Goal: Task Accomplishment & Management: Manage account settings

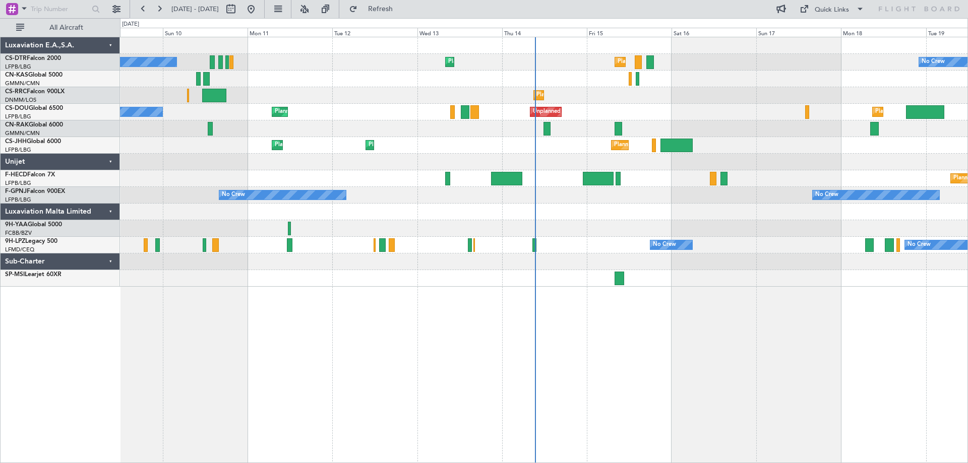
click at [618, 289] on div "Planned Maint [GEOGRAPHIC_DATA] ([GEOGRAPHIC_DATA]) Planned Maint Sofia No Crew…" at bounding box center [544, 250] width 848 height 426
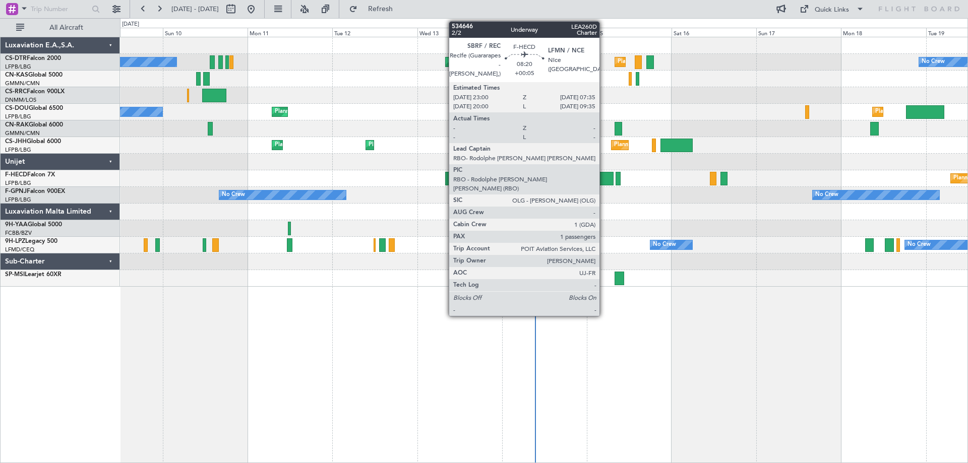
click at [605, 181] on div at bounding box center [598, 179] width 31 height 14
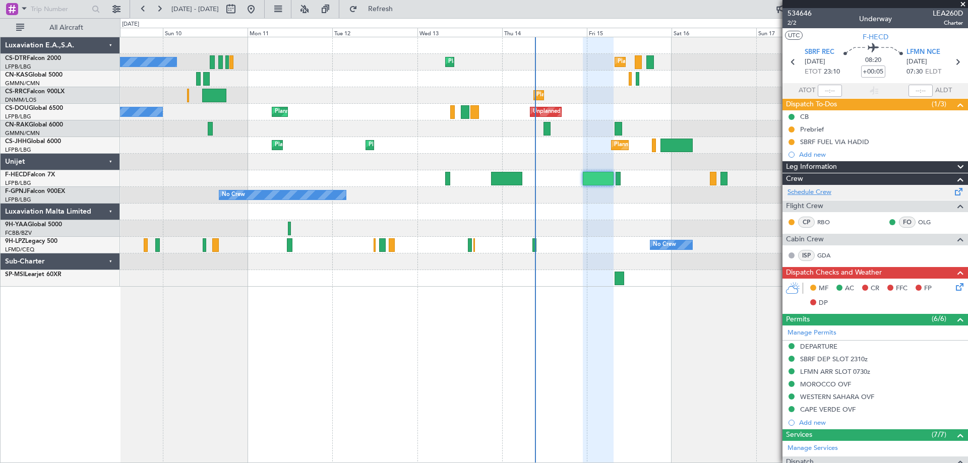
click at [795, 192] on link "Schedule Crew" at bounding box center [809, 192] width 44 height 10
click at [961, 5] on div at bounding box center [874, 4] width 185 height 8
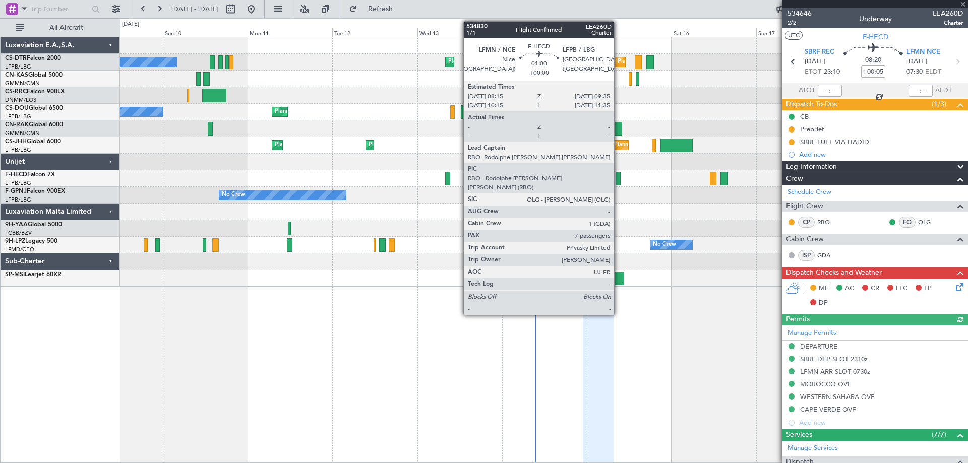
click at [619, 180] on div at bounding box center [617, 179] width 5 height 14
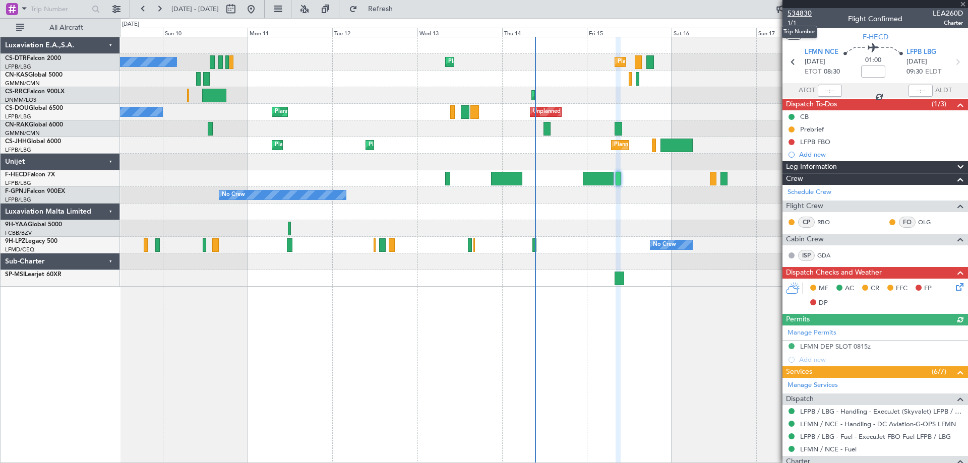
click at [793, 14] on span "534830" at bounding box center [799, 13] width 24 height 11
click at [965, 5] on span at bounding box center [963, 4] width 10 height 9
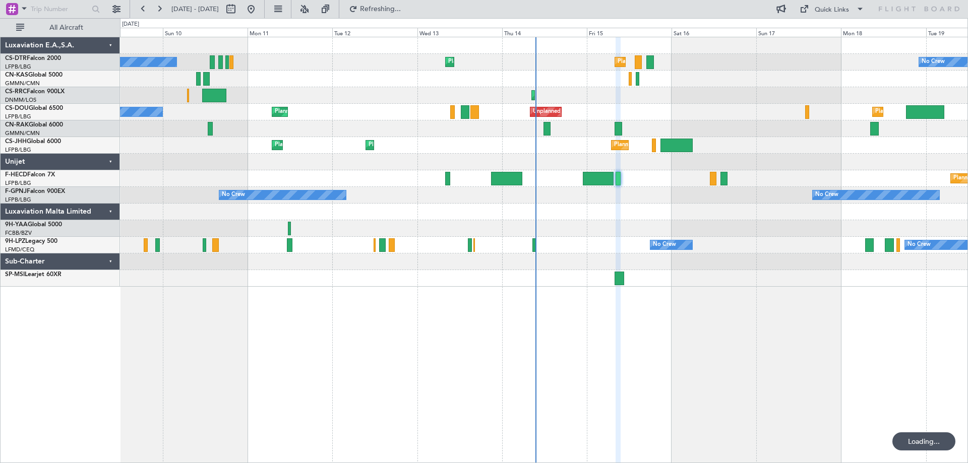
type input "0"
click at [527, 339] on div "No Crew Planned Maint [GEOGRAPHIC_DATA] ([GEOGRAPHIC_DATA]) Planned Maint Sofia…" at bounding box center [484, 240] width 968 height 445
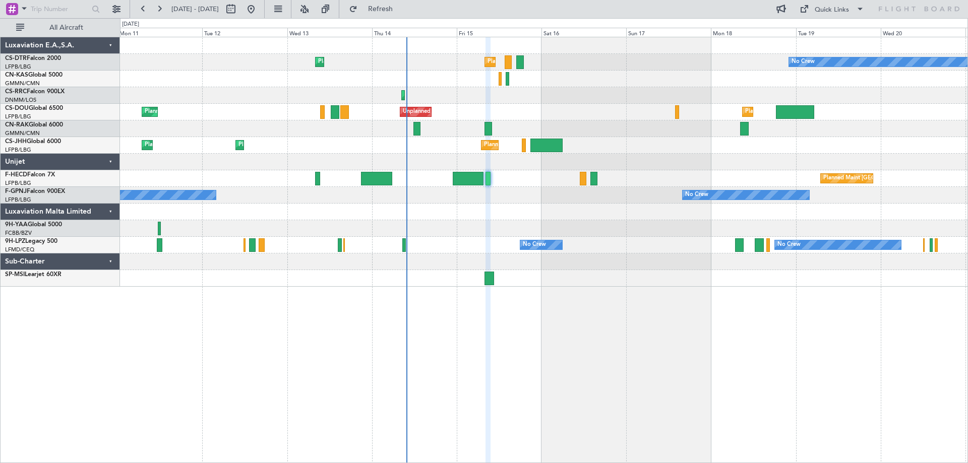
click at [606, 199] on div "No Crew No Crew" at bounding box center [543, 195] width 847 height 17
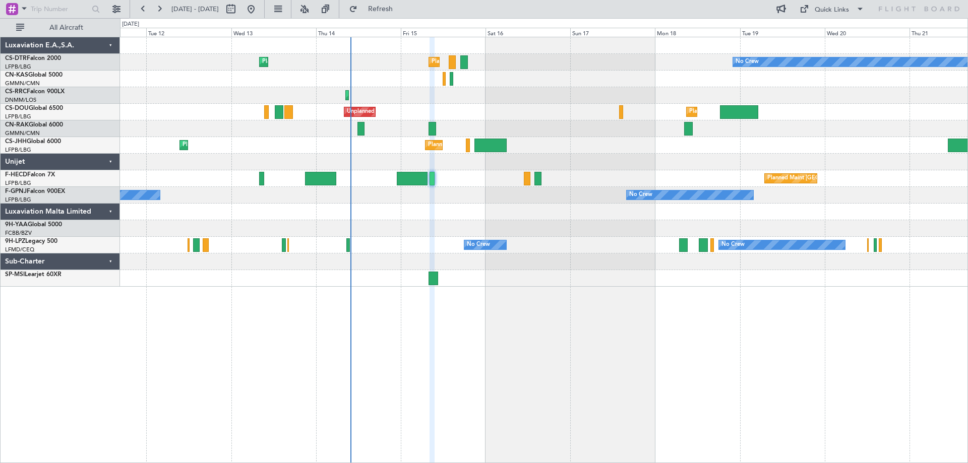
click at [570, 201] on div "No Crew No Crew" at bounding box center [543, 195] width 847 height 17
